Goal: Task Accomplishment & Management: Manage account settings

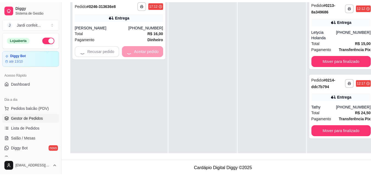
scroll to position [15, 0]
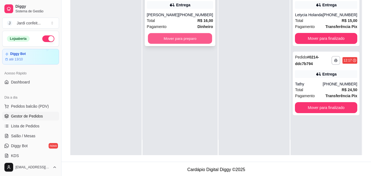
click at [193, 40] on button "Mover para preparo" at bounding box center [180, 38] width 64 height 11
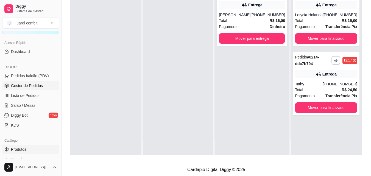
scroll to position [55, 0]
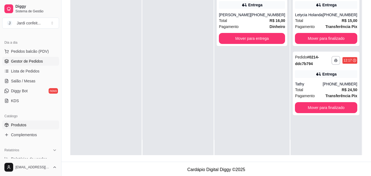
click at [25, 126] on span "Produtos" at bounding box center [18, 124] width 15 height 5
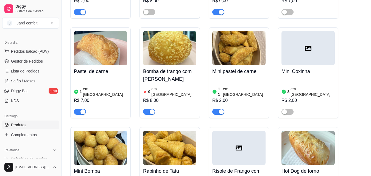
scroll to position [439, 0]
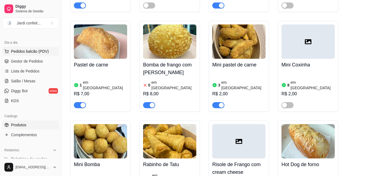
click at [32, 54] on span "Pedidos balcão (PDV)" at bounding box center [30, 51] width 38 height 5
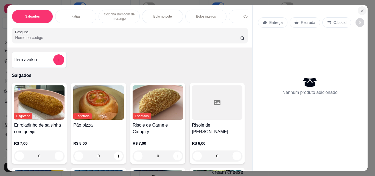
click at [360, 10] on icon "Close" at bounding box center [362, 11] width 4 height 4
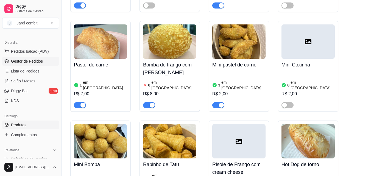
click at [30, 62] on span "Gestor de Pedidos" at bounding box center [27, 60] width 32 height 5
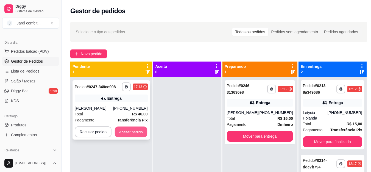
click at [129, 131] on button "Aceitar pedido" at bounding box center [131, 131] width 32 height 11
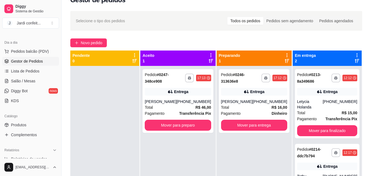
scroll to position [22, 0]
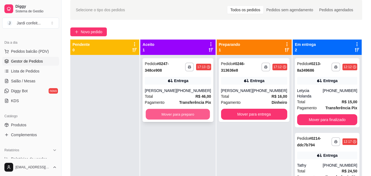
click at [168, 117] on button "Mover para preparo" at bounding box center [178, 114] width 64 height 11
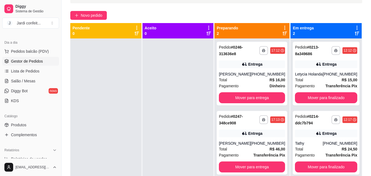
scroll to position [44, 0]
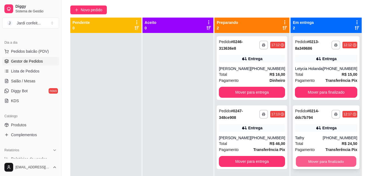
click at [330, 162] on button "Mover para finalizado" at bounding box center [326, 161] width 60 height 11
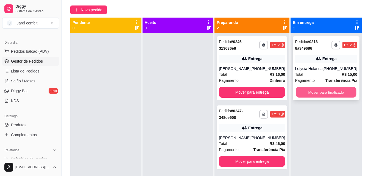
click at [333, 94] on button "Mover para finalizado" at bounding box center [326, 92] width 60 height 11
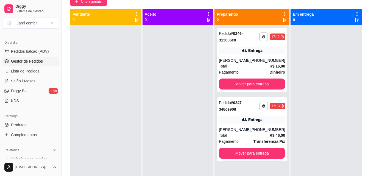
scroll to position [55, 0]
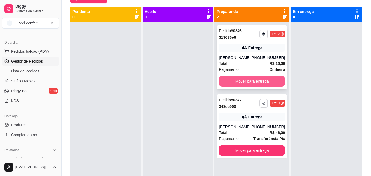
click at [239, 85] on button "Mover para entrega" at bounding box center [252, 81] width 66 height 11
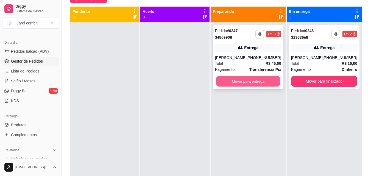
click at [255, 83] on button "Mover para entrega" at bounding box center [248, 81] width 64 height 11
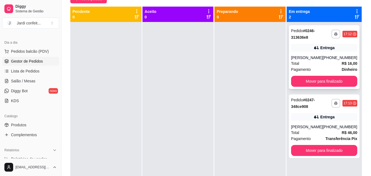
click at [338, 75] on div "**********" at bounding box center [324, 57] width 71 height 64
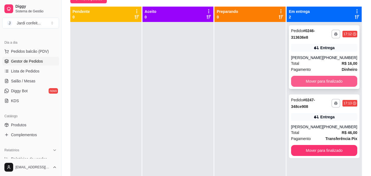
click at [317, 85] on button "Mover para finalizado" at bounding box center [324, 81] width 66 height 11
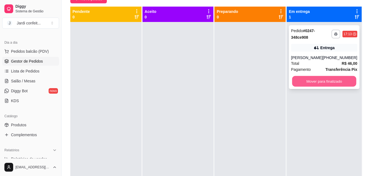
click at [304, 80] on button "Mover para finalizado" at bounding box center [324, 81] width 64 height 11
